Goal: Task Accomplishment & Management: Manage account settings

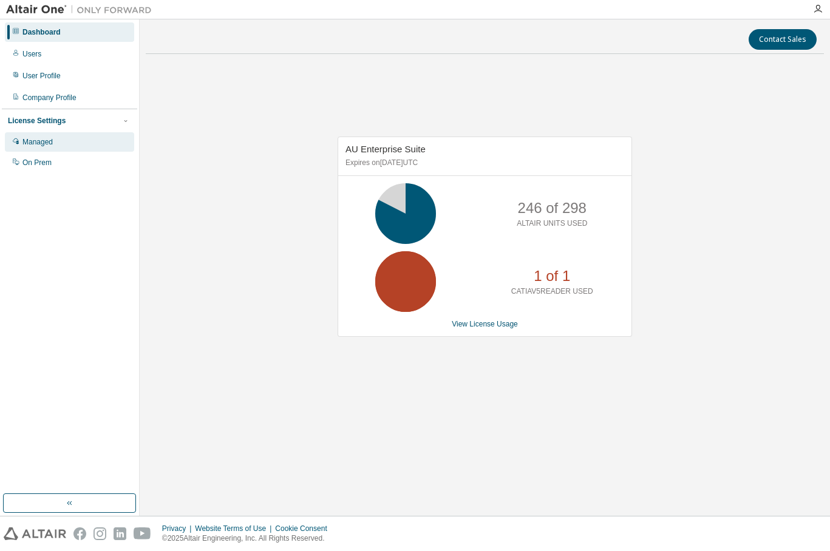
click at [52, 142] on div "Managed" at bounding box center [37, 142] width 30 height 10
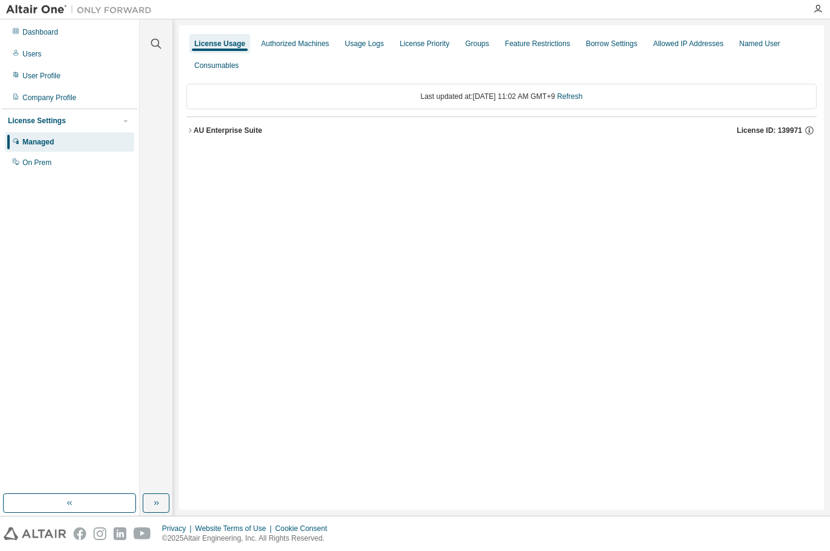
click at [192, 132] on icon "button" at bounding box center [189, 130] width 7 height 7
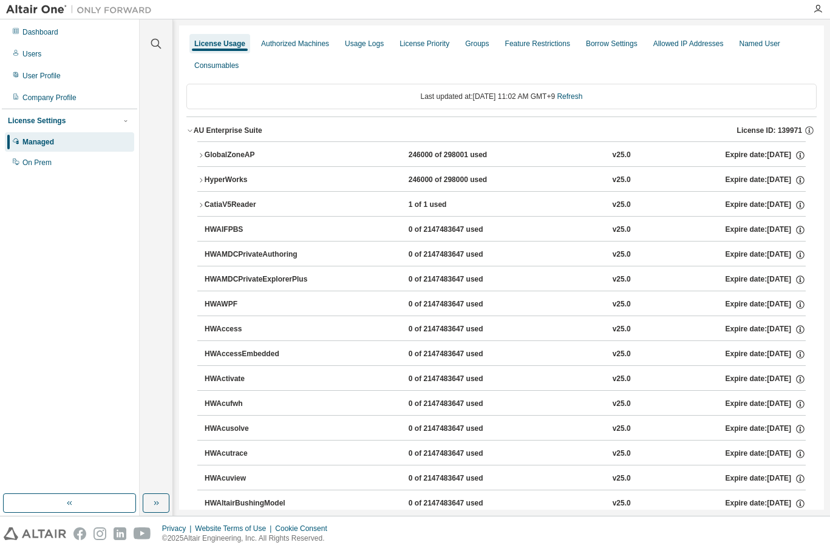
click at [223, 207] on div "CatiaV5Reader" at bounding box center [259, 205] width 109 height 11
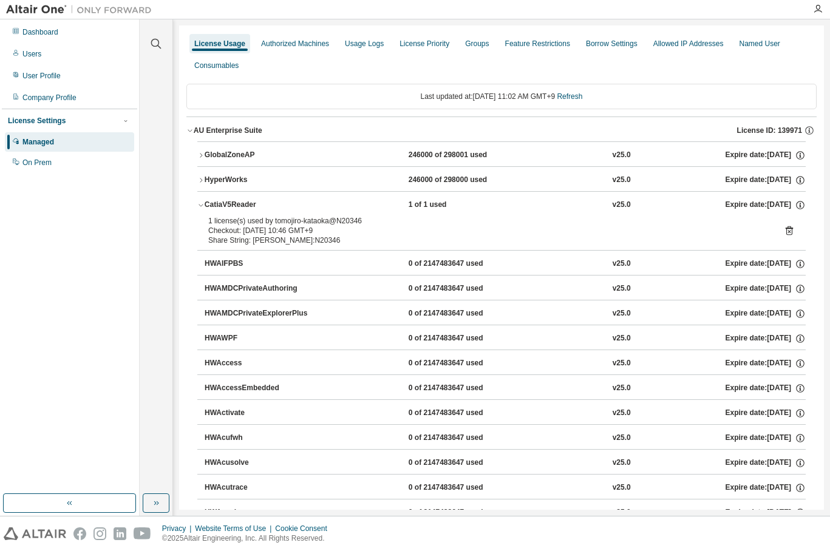
click at [788, 231] on icon at bounding box center [789, 231] width 3 height 3
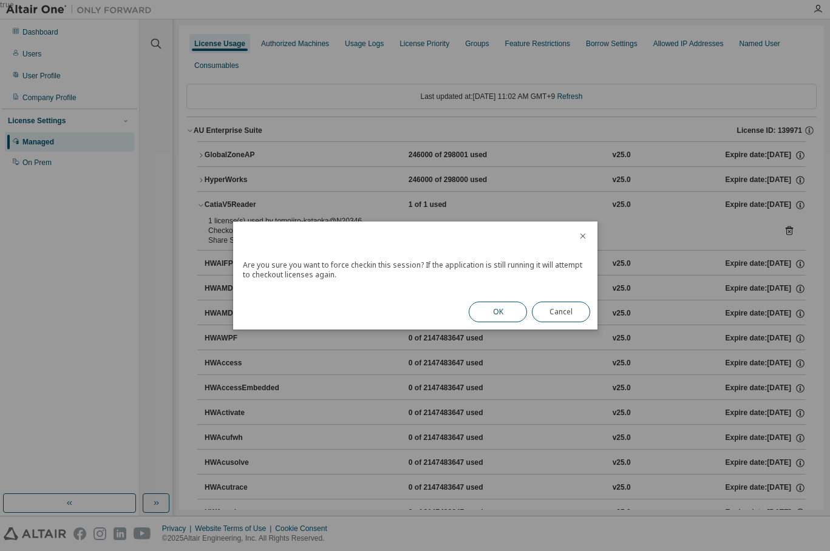
click at [508, 311] on button "OK" at bounding box center [498, 312] width 58 height 21
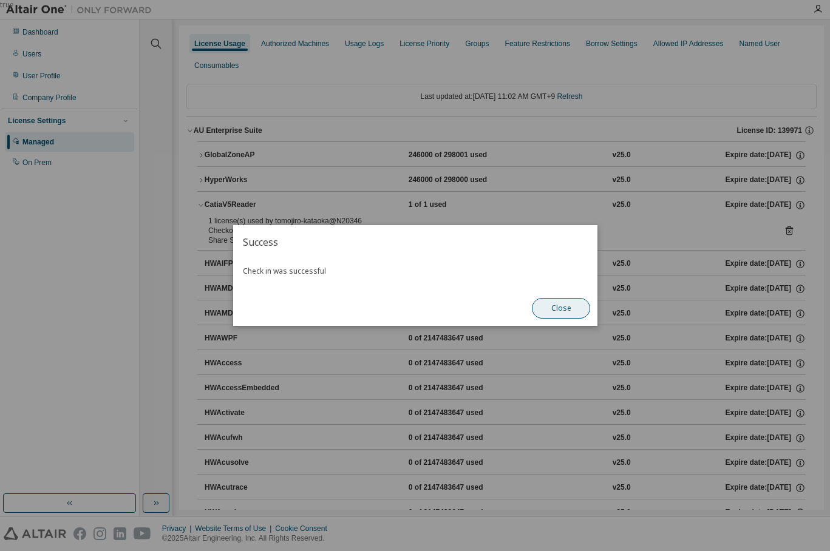
click at [565, 308] on button "Close" at bounding box center [561, 308] width 58 height 21
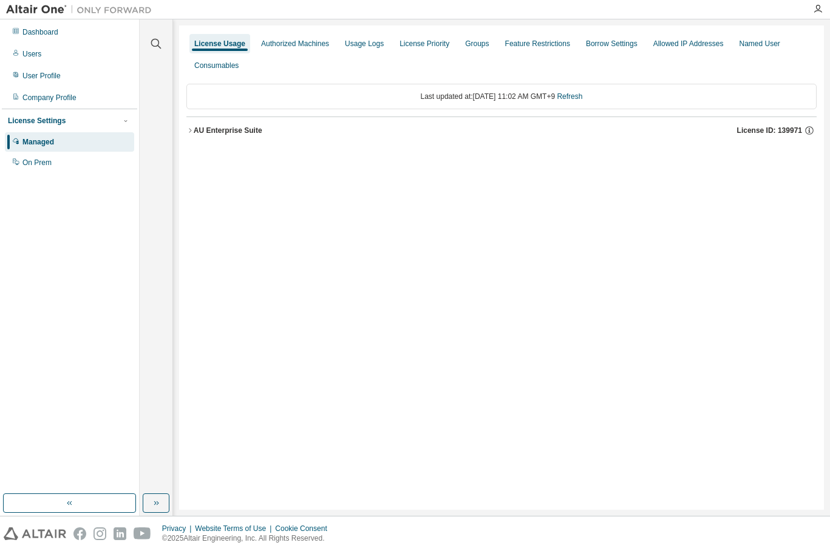
click at [193, 135] on button "AU Enterprise Suite License ID: 139971" at bounding box center [501, 130] width 630 height 27
